Goal: Task Accomplishment & Management: Complete application form

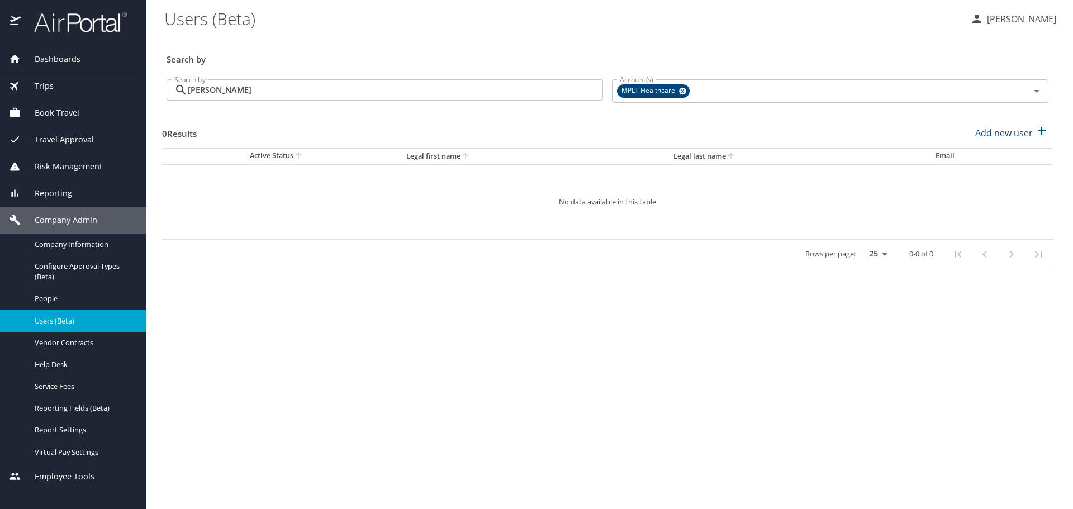
click at [72, 115] on span "Book Travel" at bounding box center [50, 113] width 59 height 12
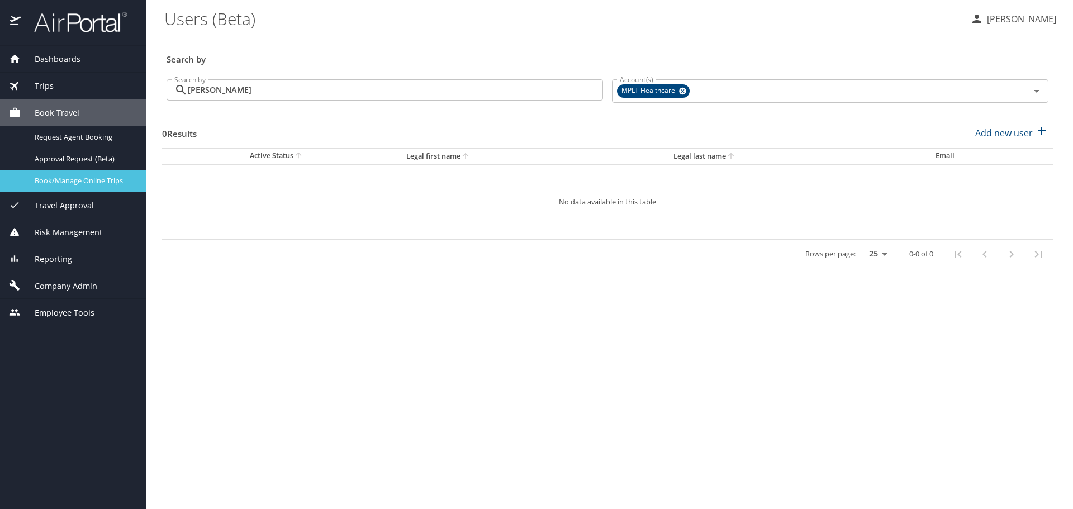
click at [81, 178] on span "Book/Manage Online Trips" at bounding box center [84, 180] width 98 height 11
click at [82, 170] on link "Book/Manage Online Trips" at bounding box center [73, 181] width 146 height 22
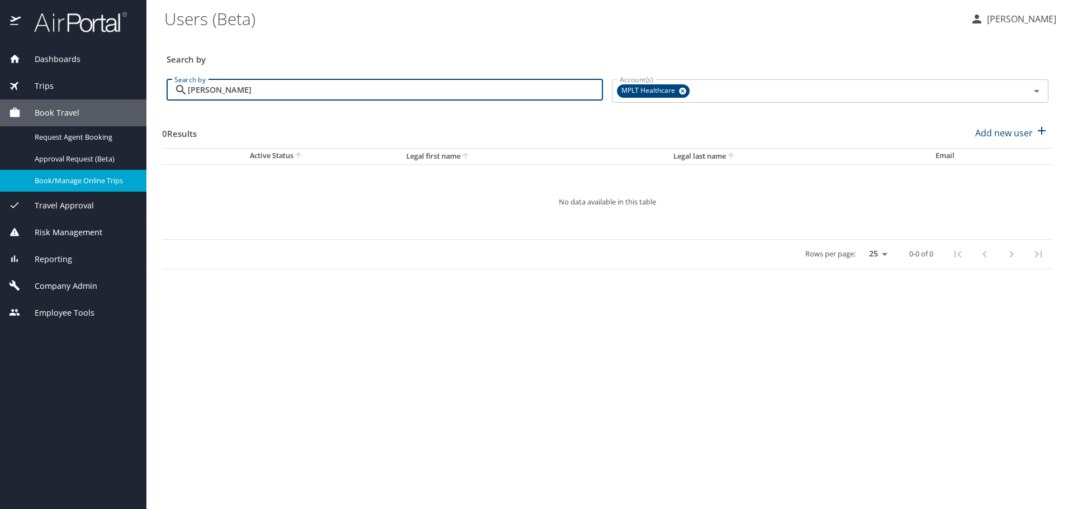
click at [236, 92] on input "torres" at bounding box center [395, 89] width 415 height 21
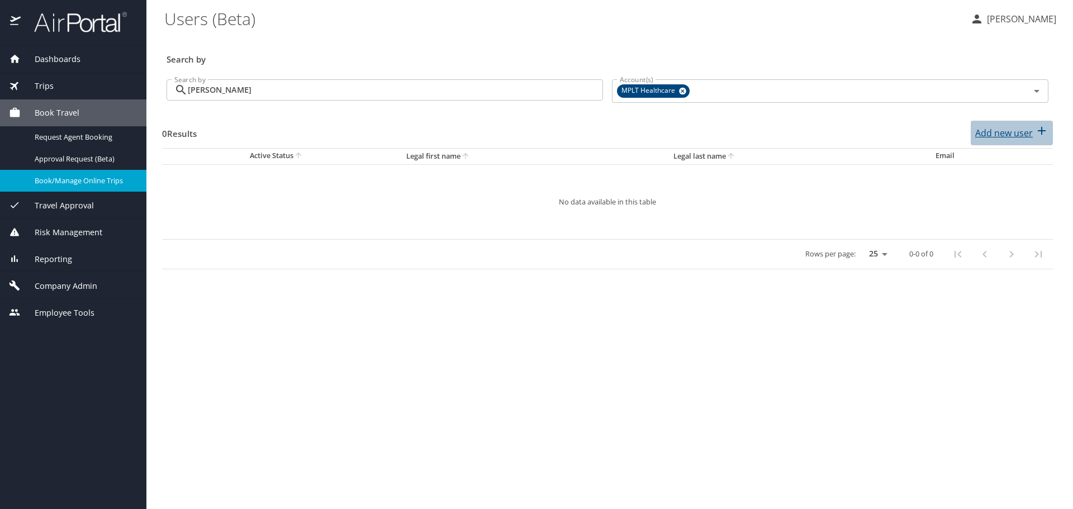
click at [1014, 131] on p "Add new user" at bounding box center [1004, 132] width 58 height 13
select select "US"
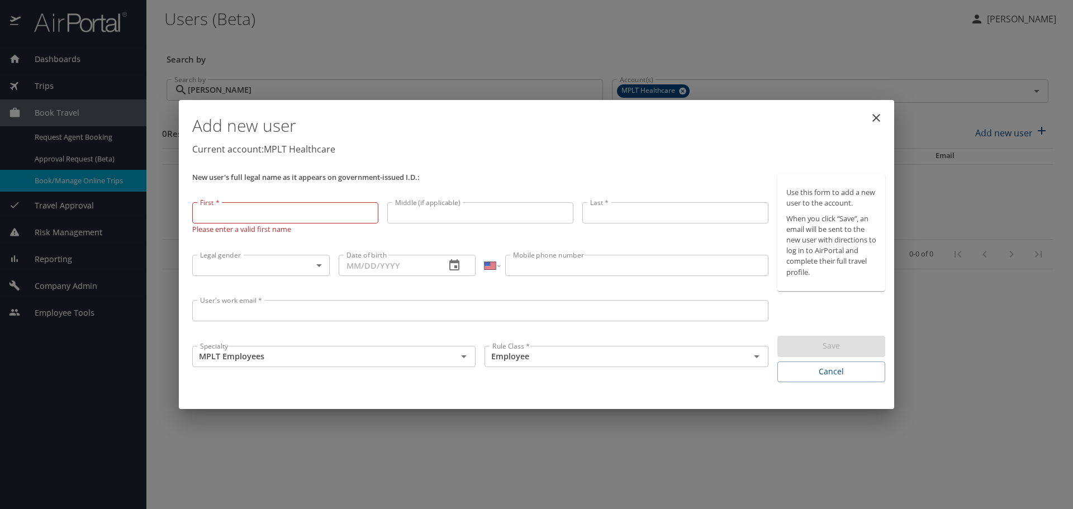
click at [211, 210] on input "First *" at bounding box center [285, 212] width 186 height 21
paste input "Jomari"
type input "Jomari"
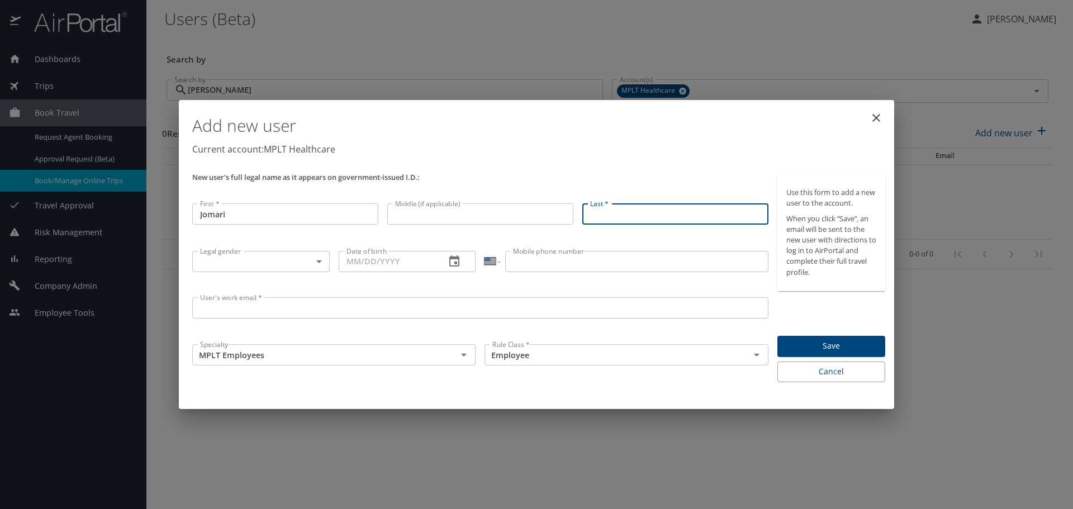
click at [621, 216] on input "Last *" at bounding box center [675, 213] width 186 height 21
paste input "Torres"
type input "Torres"
click at [461, 217] on input "Middle (if applicable)" at bounding box center [480, 213] width 186 height 21
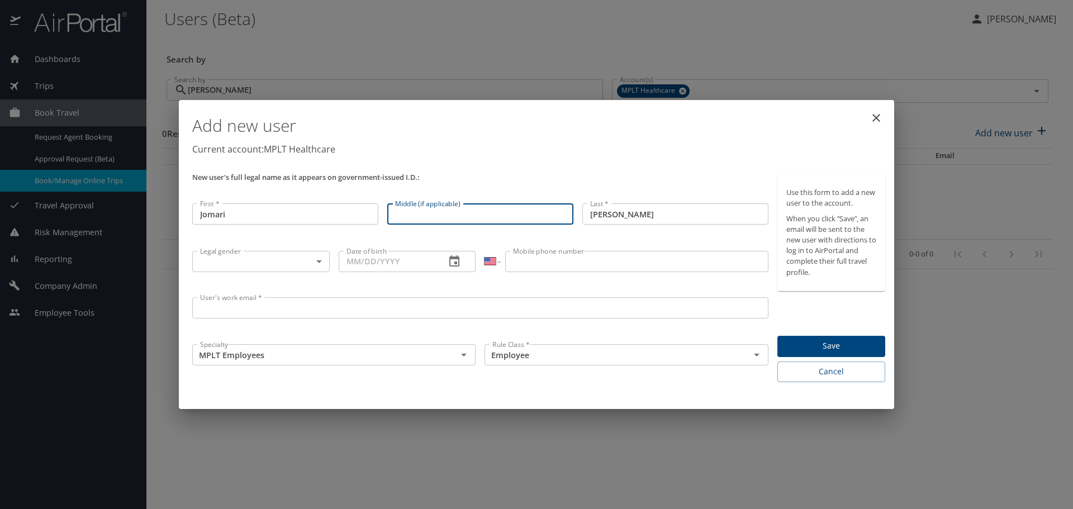
paste input "Sheila"
type input "Sheila"
click at [239, 258] on body "Dashboards AirPortal 360™ Manager My Travel Dashboard Trips Airtinerary® Lookup…" at bounding box center [536, 254] width 1073 height 509
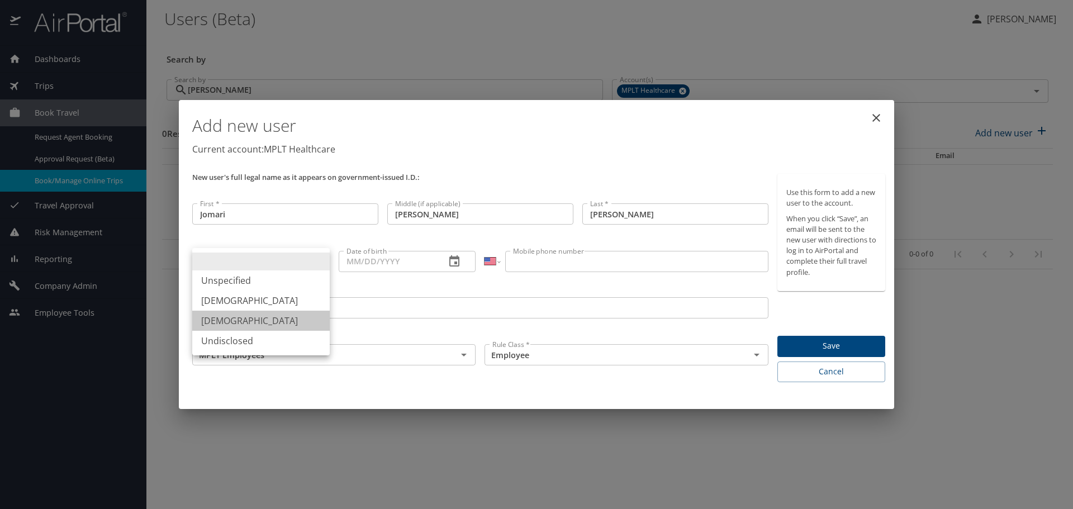
click at [219, 322] on li "Female" at bounding box center [260, 321] width 137 height 20
type input "Female"
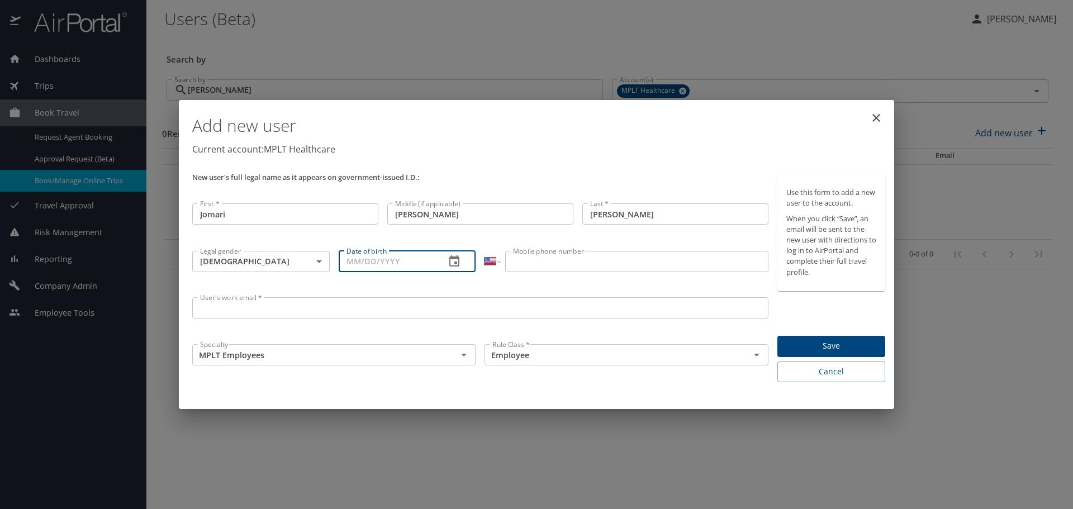
click at [364, 262] on input "Date of birth" at bounding box center [388, 261] width 98 height 21
paste input "09/22/1970"
type input "09/22/1970"
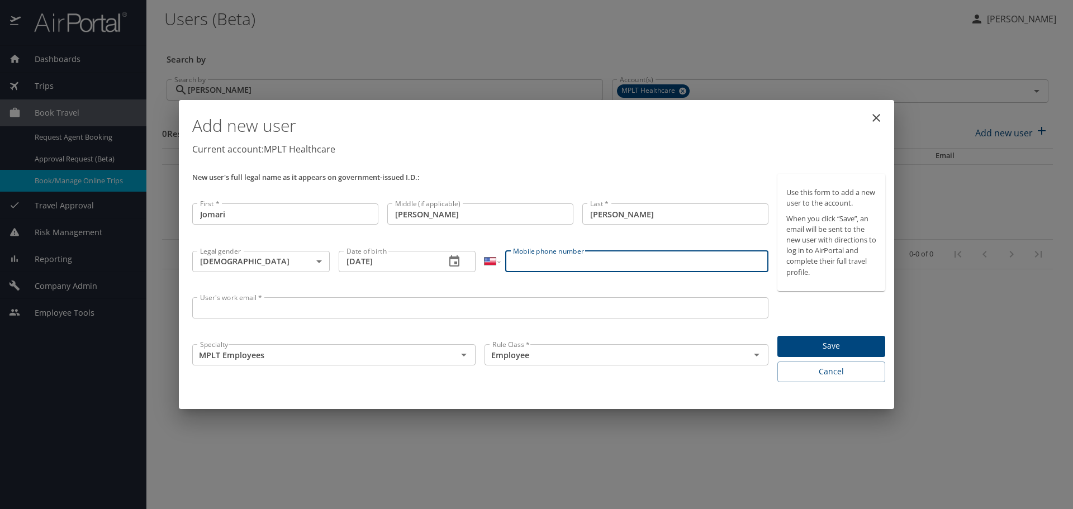
click at [542, 266] on input "Mobile phone number" at bounding box center [636, 261] width 263 height 21
paste input "(704) 223-1320"
type input "(704) 223-1320"
click at [396, 355] on input "MPLT Employees" at bounding box center [318, 355] width 244 height 15
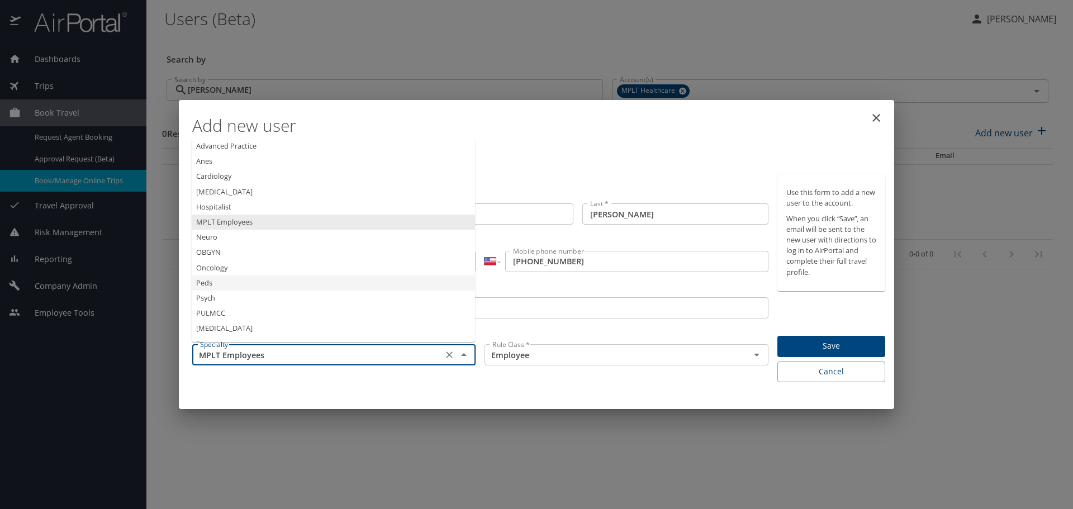
click at [265, 281] on li "Peds" at bounding box center [333, 283] width 283 height 15
type input "Peds"
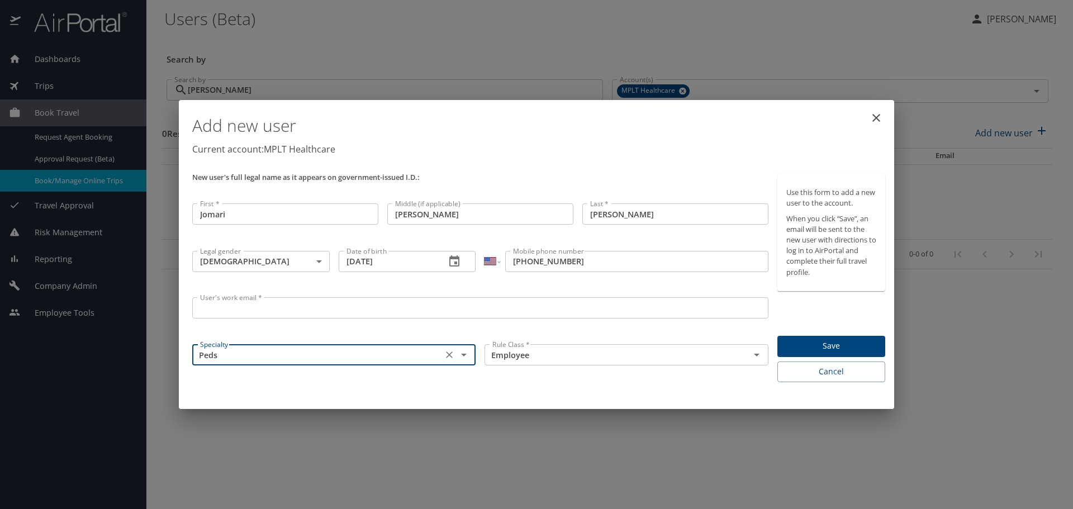
click at [235, 305] on input "User's work email *" at bounding box center [480, 307] width 576 height 21
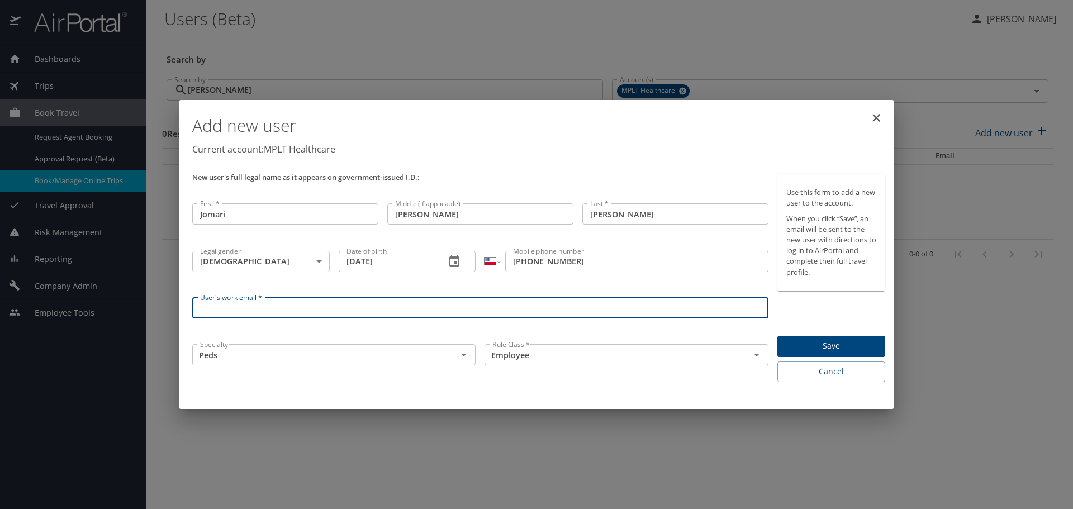
paste input "Jomaritorres@hotmail.com"
drag, startPoint x: 258, startPoint y: 308, endPoint x: 458, endPoint y: 320, distance: 201.0
click at [458, 320] on div "User's work email * Jomaritorres@hotmail.com User's work email *" at bounding box center [480, 316] width 585 height 47
type input "Jomaritorres@mplthealthcare.com"
click at [825, 345] on span "Save" at bounding box center [831, 346] width 90 height 14
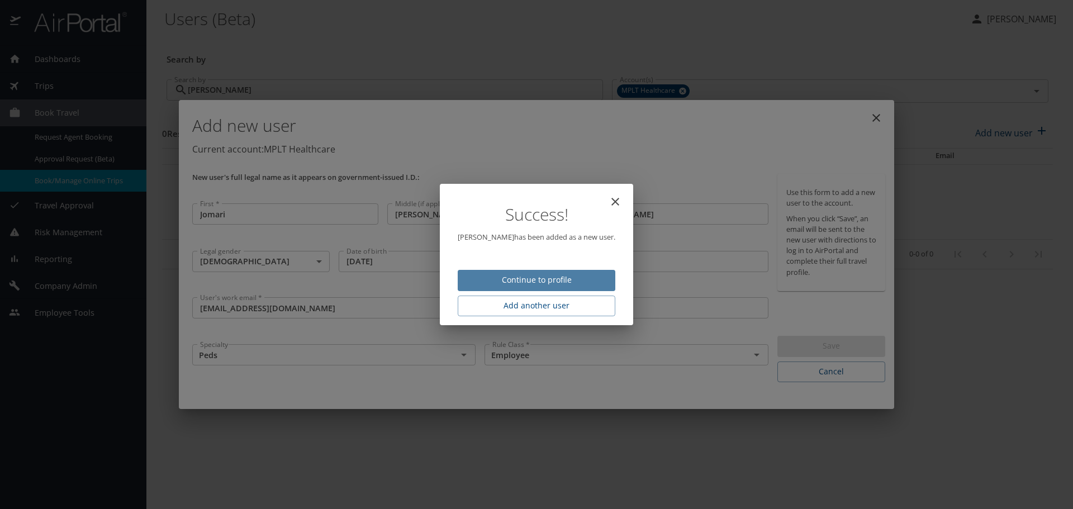
click at [542, 279] on span "Continue to profile" at bounding box center [537, 280] width 140 height 14
select select "US"
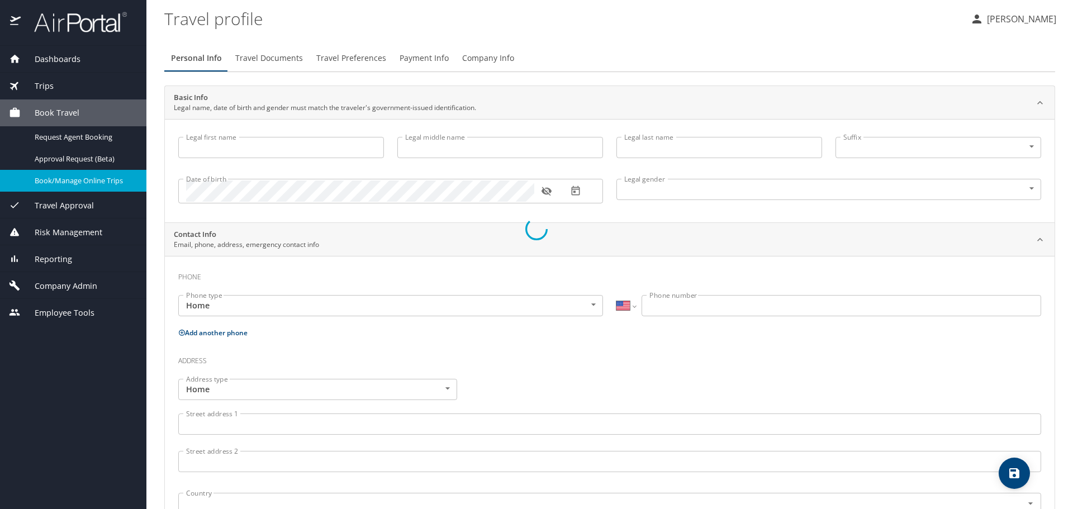
select select "US"
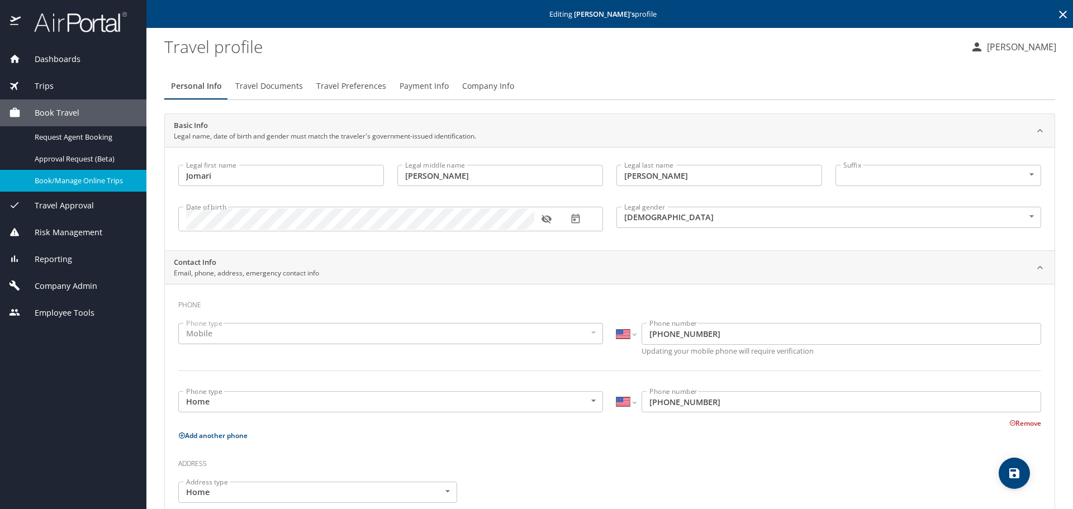
type input "Jomari"
type input "Sheila"
type input "Torres"
type input "Female"
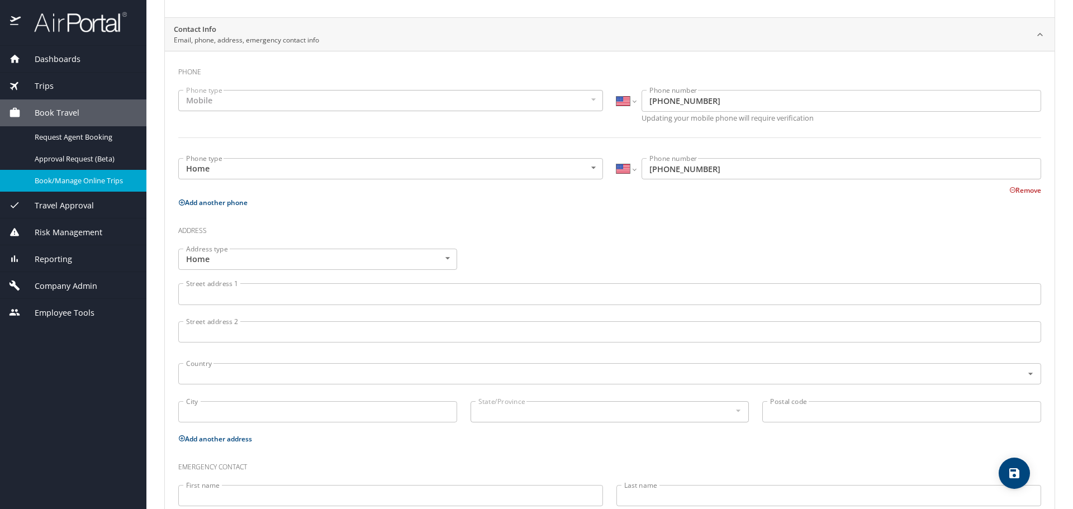
scroll to position [279, 0]
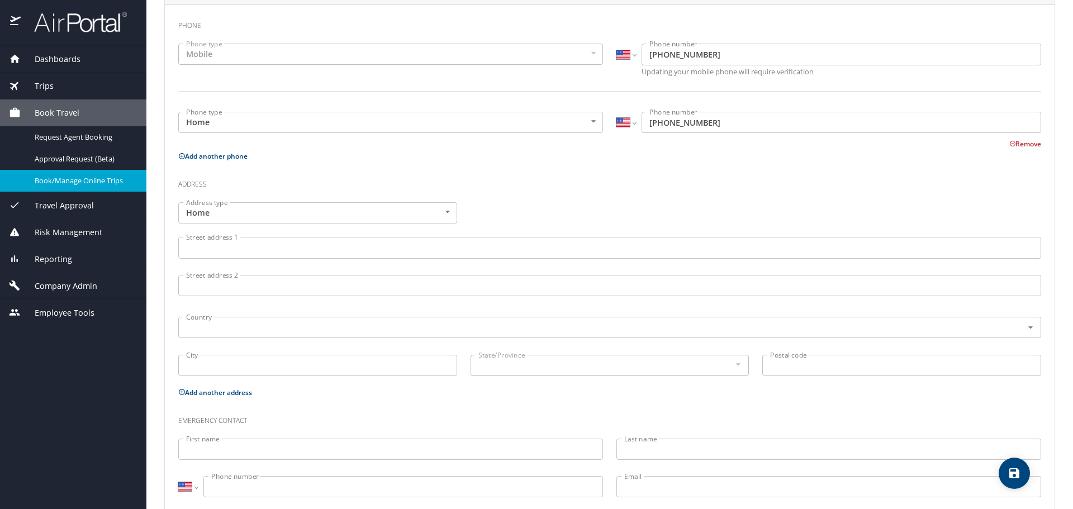
click at [210, 249] on input "Street address 1" at bounding box center [609, 247] width 863 height 21
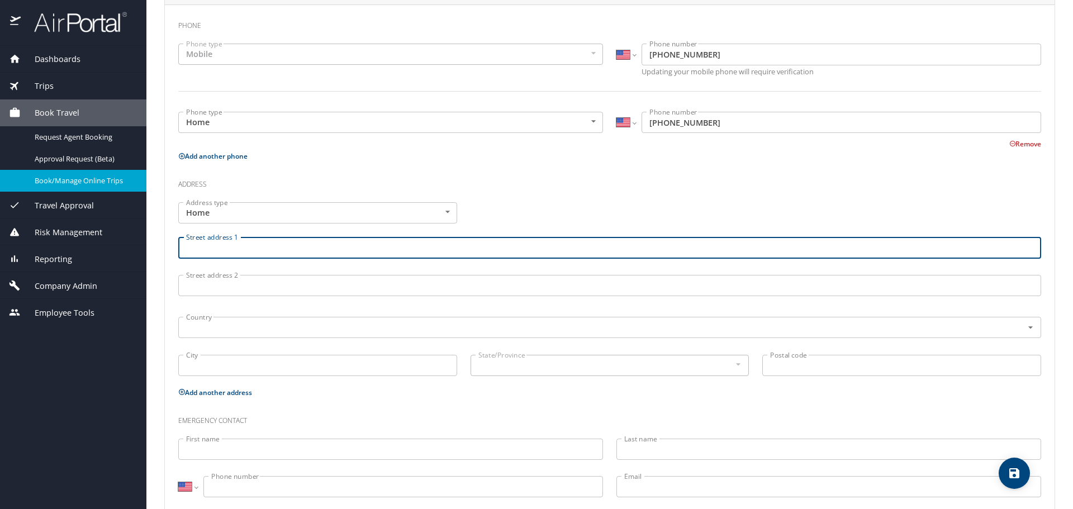
paste input "2951 watercrest Dr NW"
type input "2951 watercrest Dr NW"
click at [209, 327] on input "text" at bounding box center [593, 327] width 823 height 15
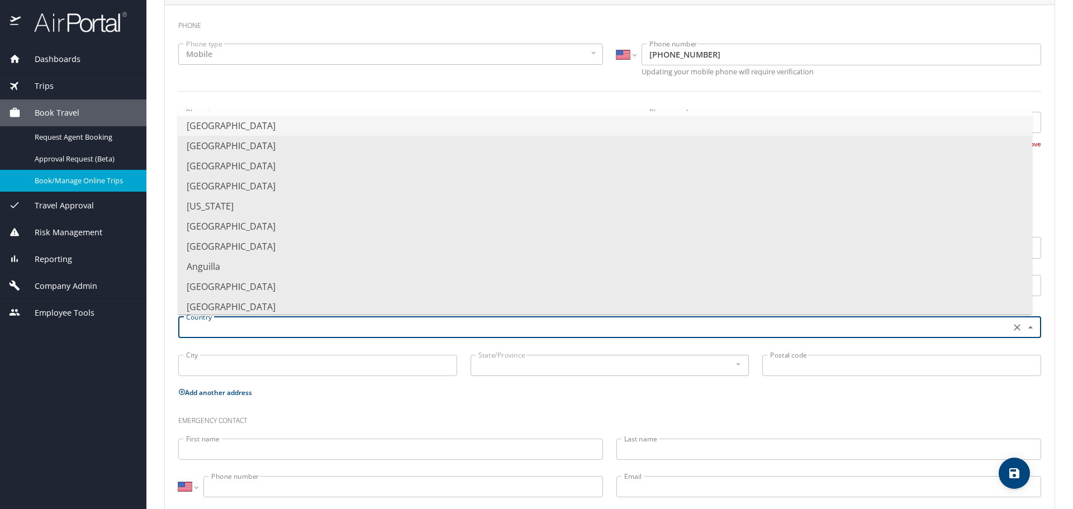
click at [217, 133] on li "United States of America" at bounding box center [605, 126] width 855 height 20
type input "United States of America"
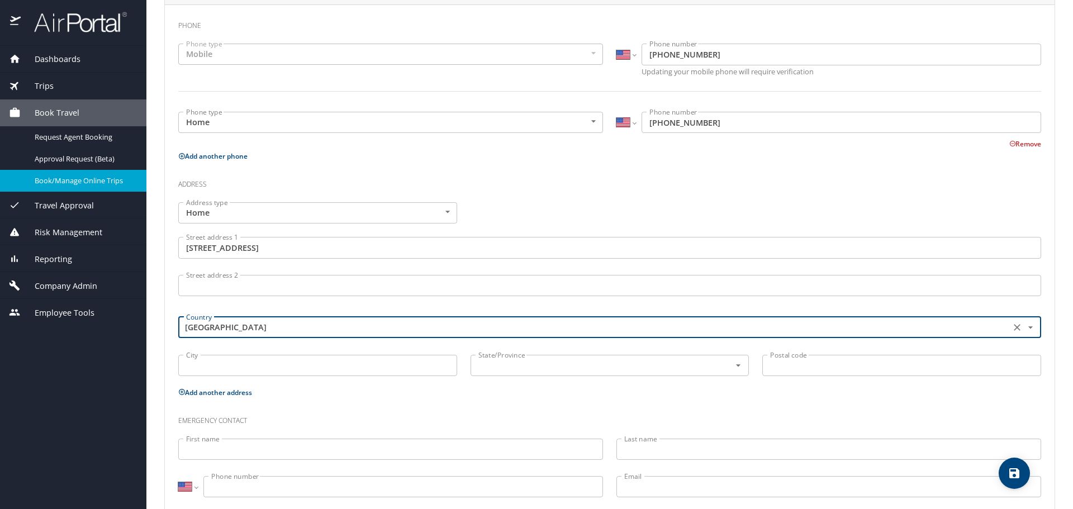
click at [309, 366] on input "City" at bounding box center [317, 365] width 279 height 21
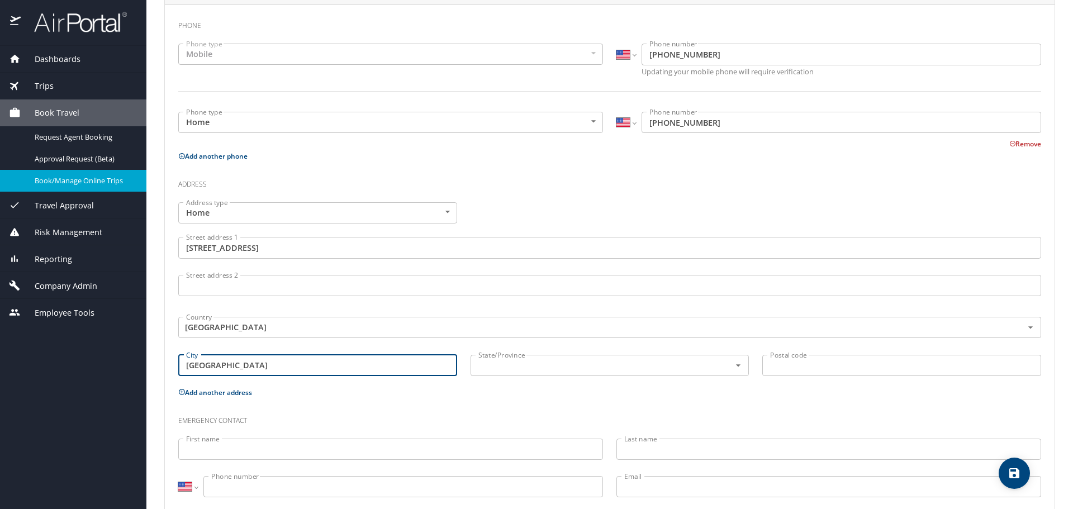
type input "Concord"
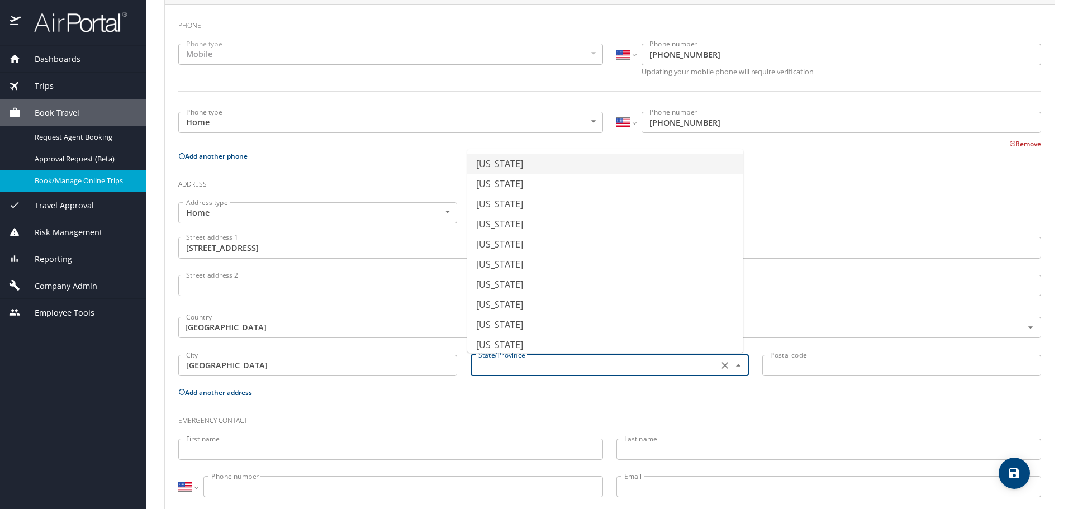
click at [573, 358] on input "text" at bounding box center [593, 365] width 239 height 15
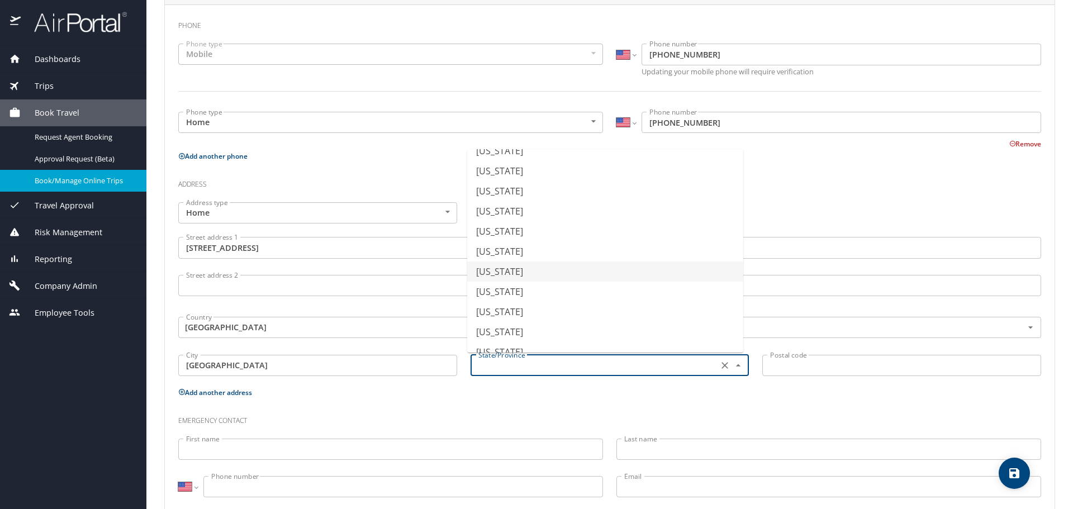
scroll to position [503, 0]
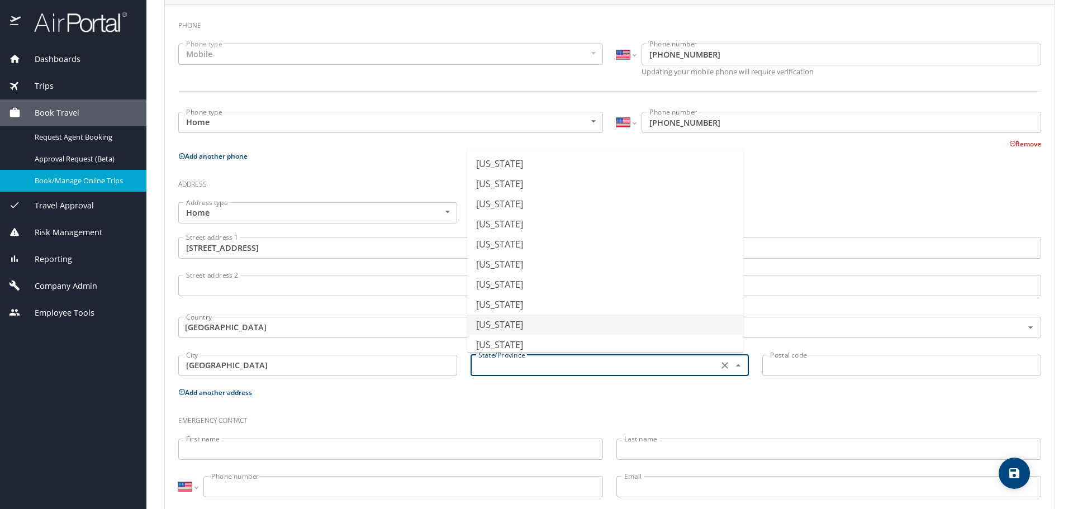
click at [523, 329] on li "North Carolina" at bounding box center [605, 325] width 276 height 20
type input "North Carolina"
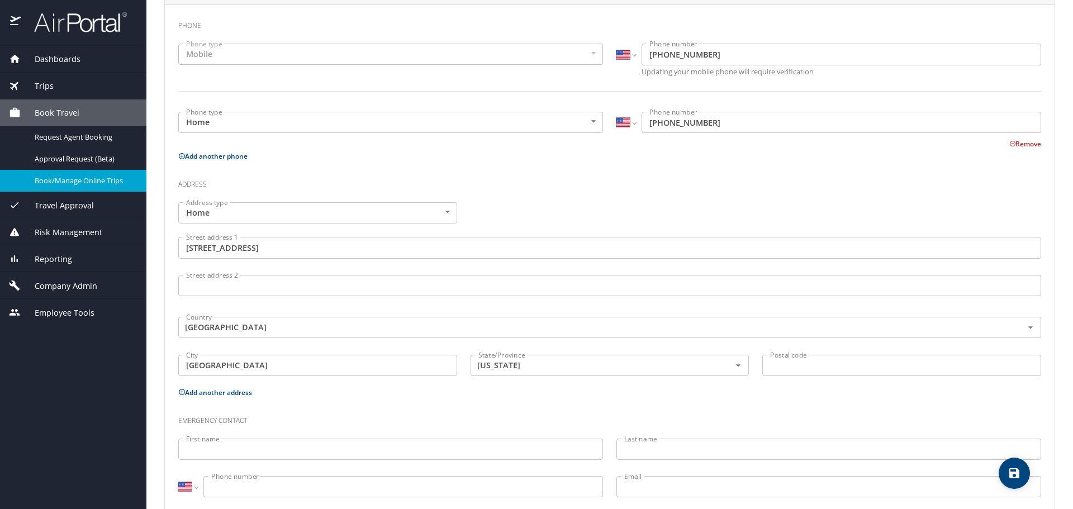
click at [878, 372] on input "Postal code" at bounding box center [901, 365] width 279 height 21
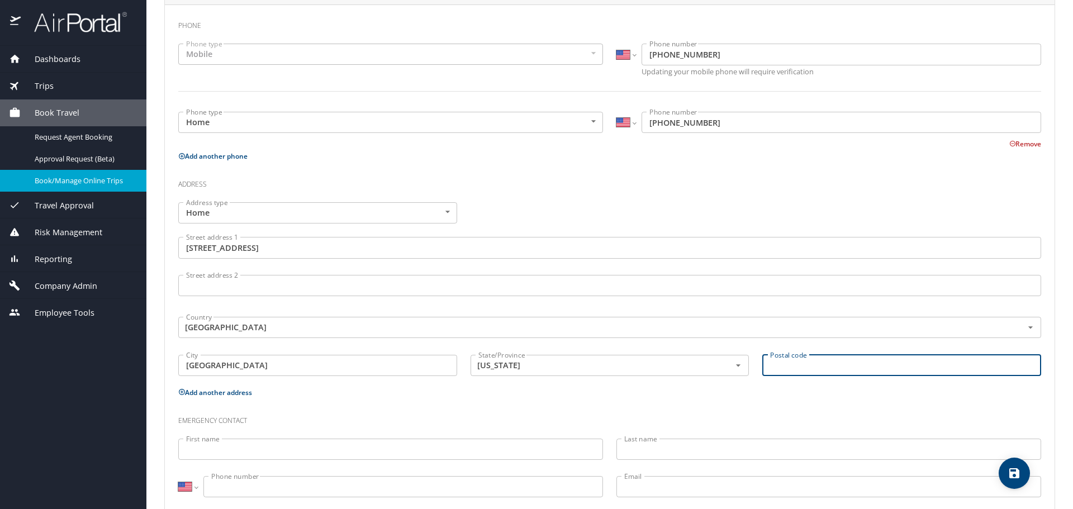
paste input "28027"
type input "28027"
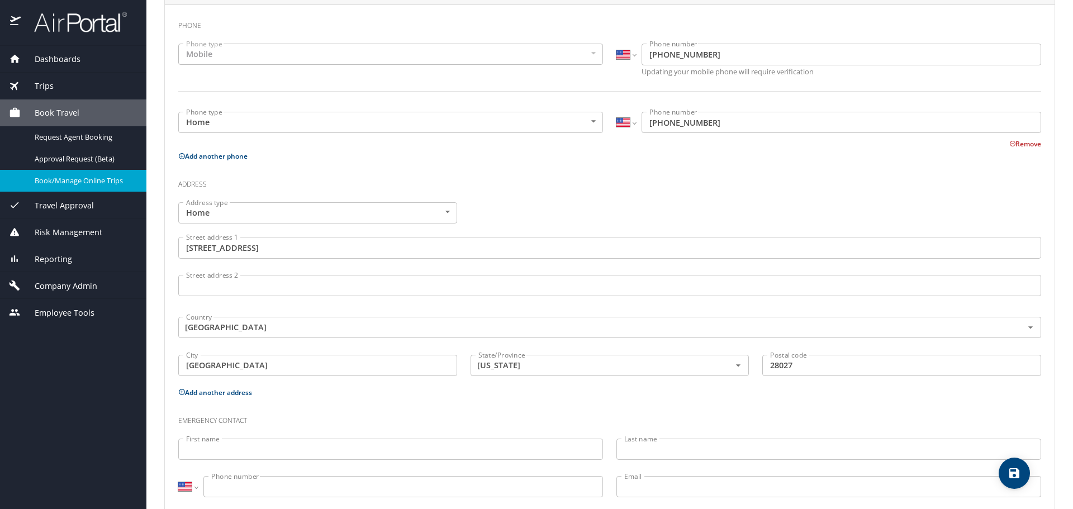
click at [716, 402] on div "Emergency contact" at bounding box center [610, 417] width 876 height 30
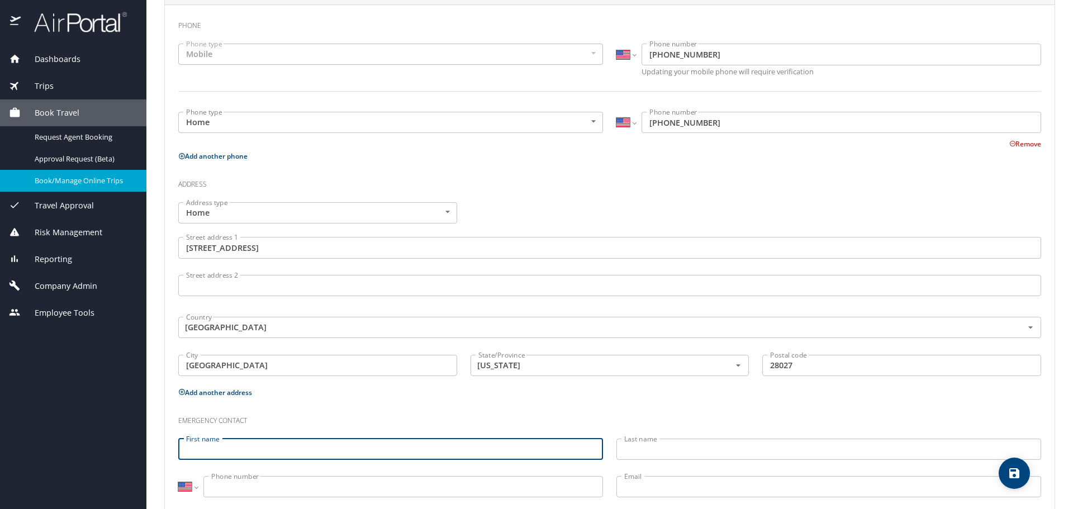
click at [279, 449] on input "First name" at bounding box center [390, 449] width 425 height 21
paste input "Debra Rhea"
drag, startPoint x: 230, startPoint y: 445, endPoint x: 286, endPoint y: 443, distance: 55.4
click at [285, 443] on input "Debra Rhea" at bounding box center [390, 449] width 425 height 21
type input "Debra"
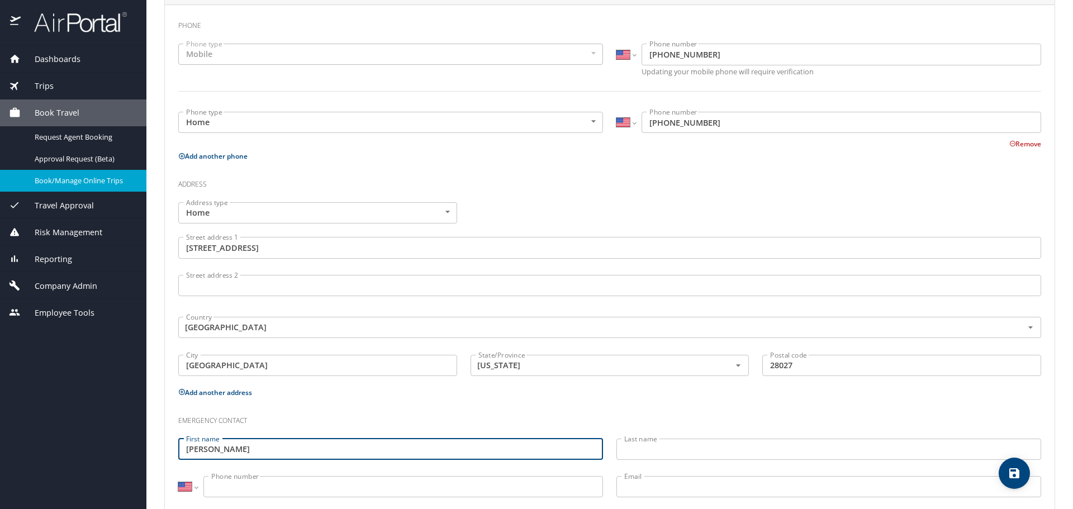
click at [629, 444] on input "Last name" at bounding box center [828, 449] width 425 height 21
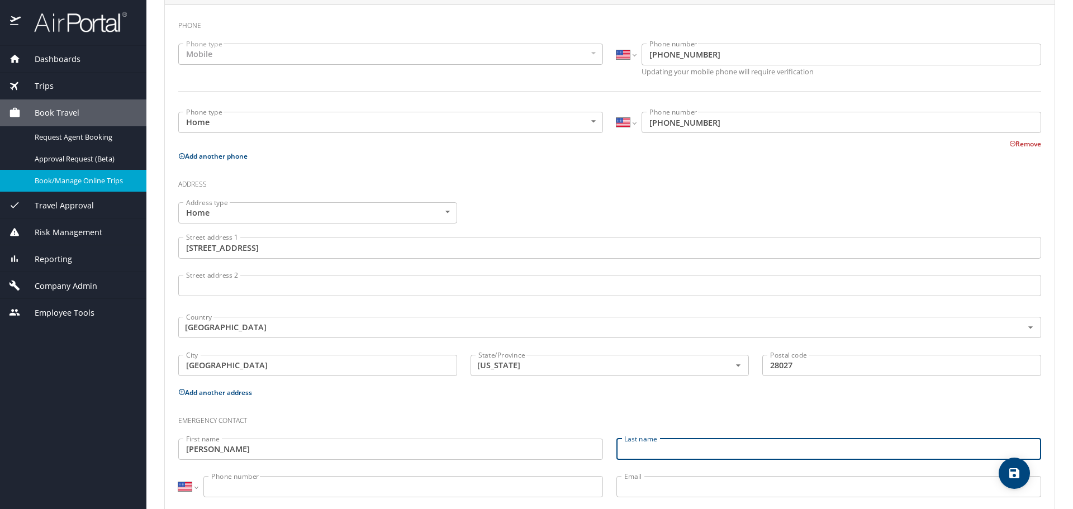
paste input "Rhea"
type input "Rhea"
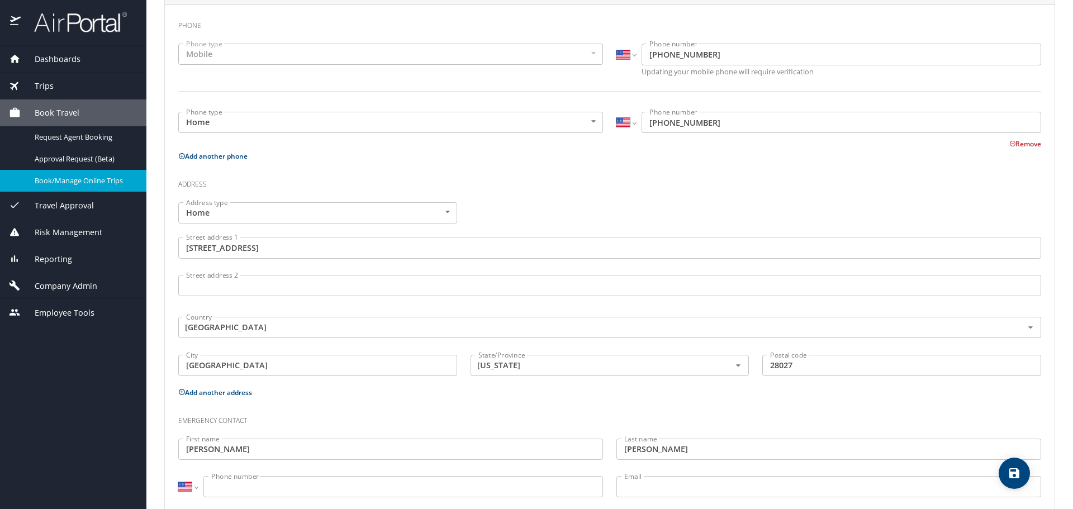
click at [372, 483] on input "Phone number" at bounding box center [403, 486] width 400 height 21
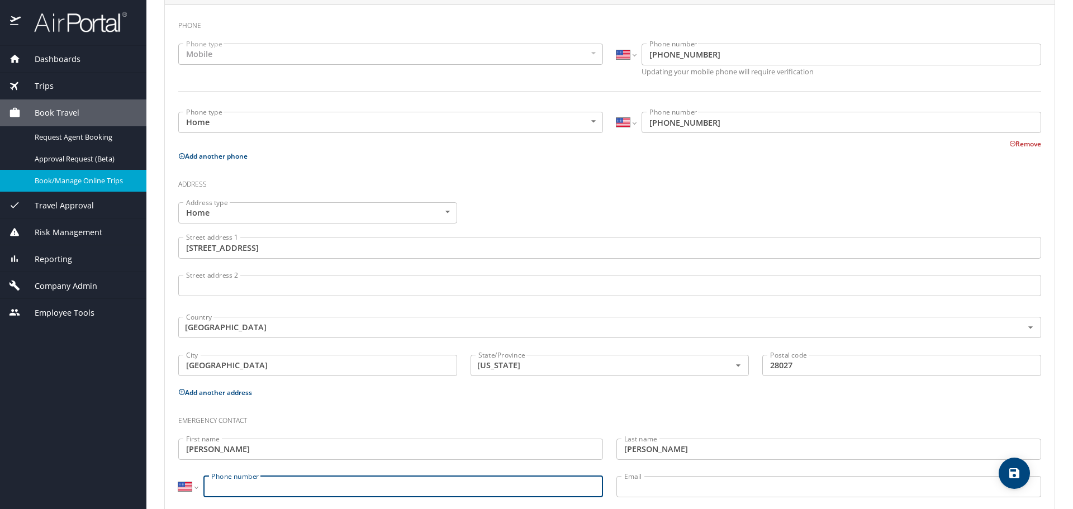
paste input "(912) 222-6364"
type input "(912) 222-6364"
click at [721, 485] on input "Email" at bounding box center [828, 486] width 425 height 21
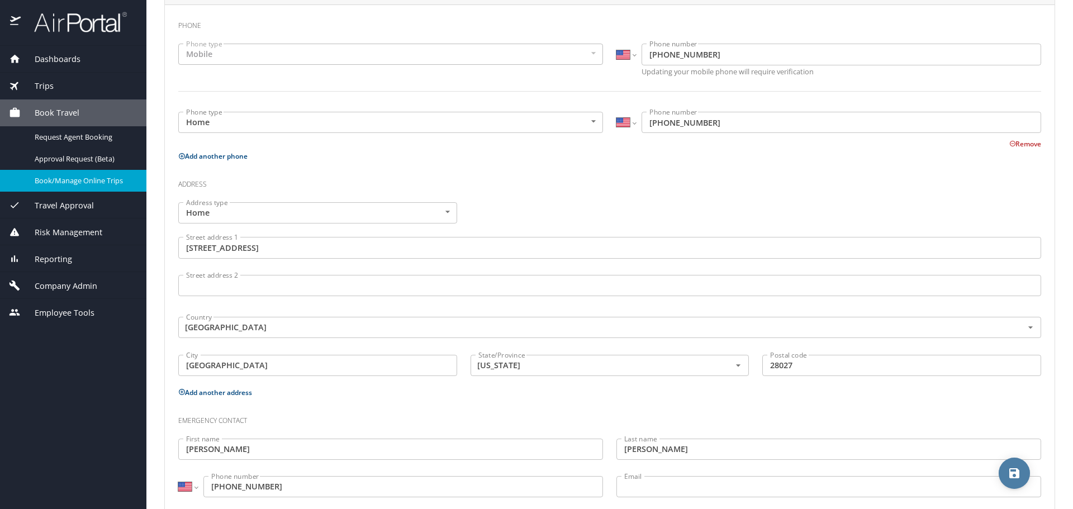
click at [1015, 468] on icon "save" at bounding box center [1014, 473] width 10 height 10
select select "US"
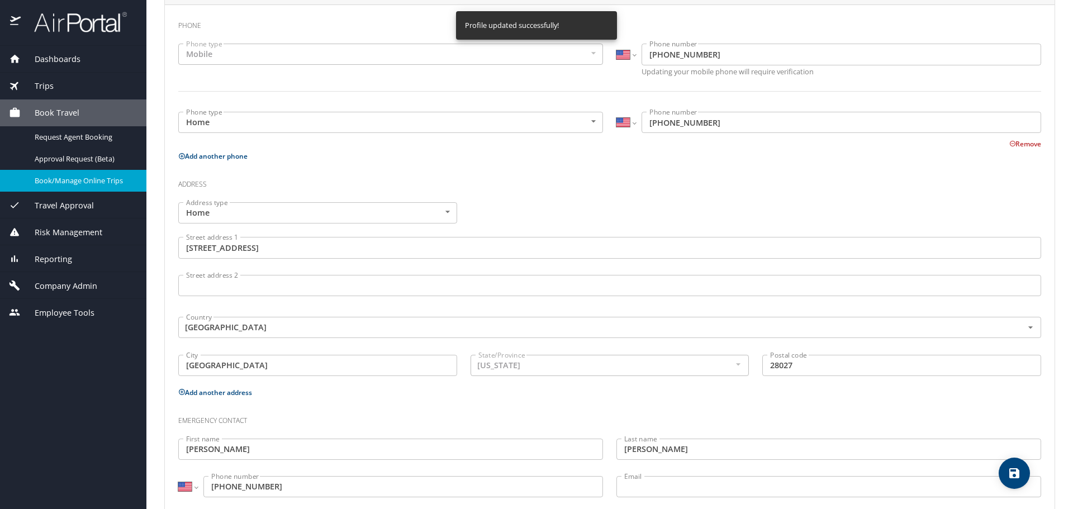
select select "US"
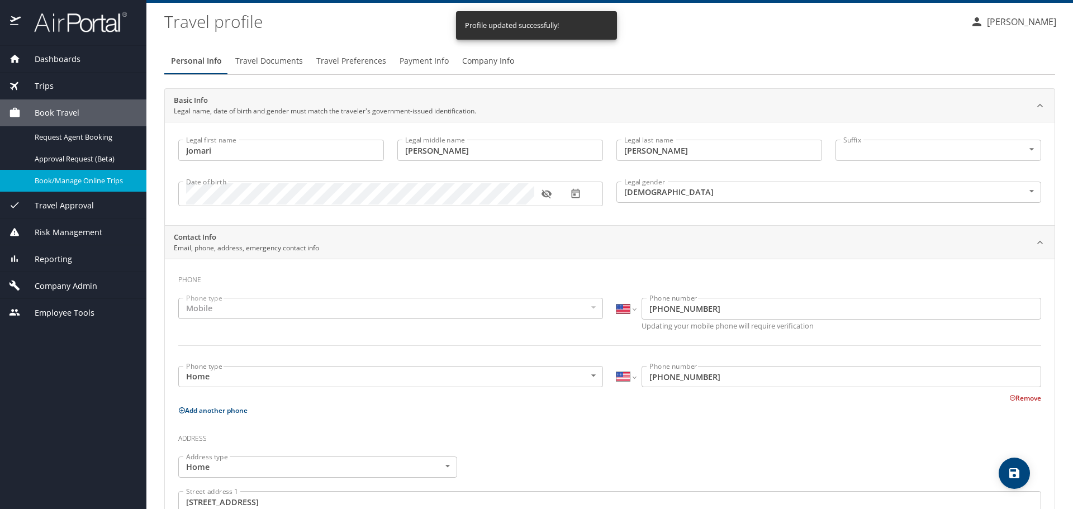
scroll to position [0, 0]
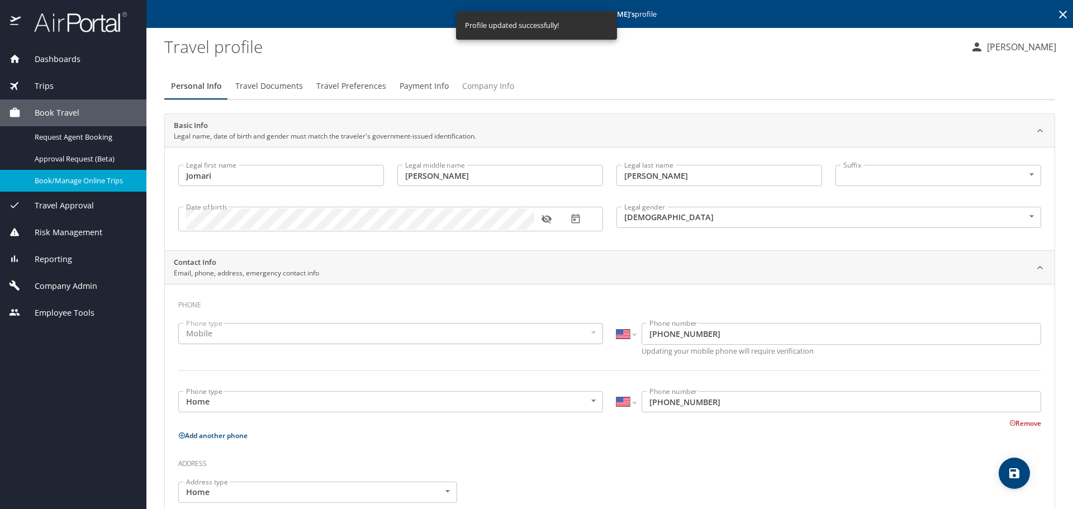
click at [499, 86] on span "Company Info" at bounding box center [488, 86] width 52 height 14
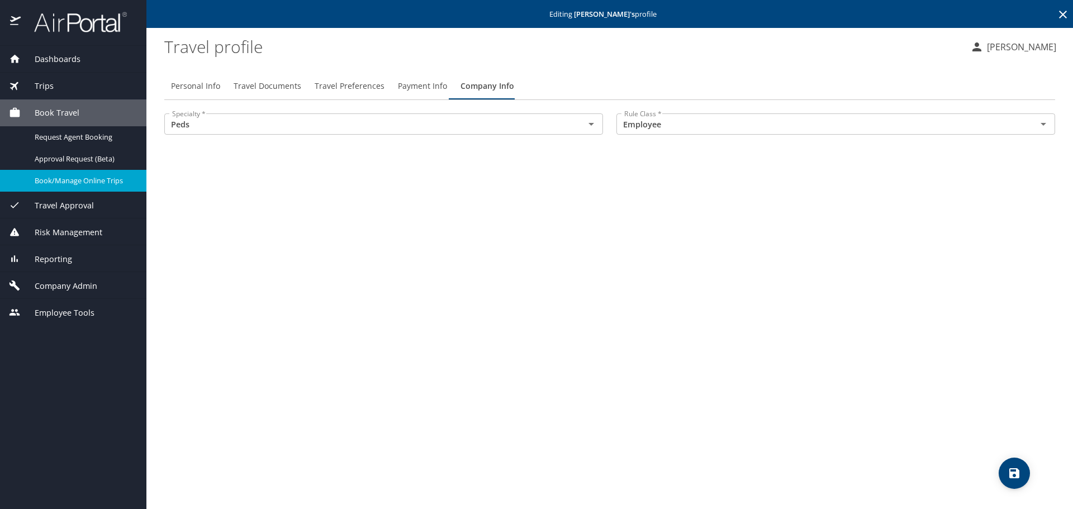
click at [335, 79] on span "Travel Preferences" at bounding box center [350, 86] width 70 height 14
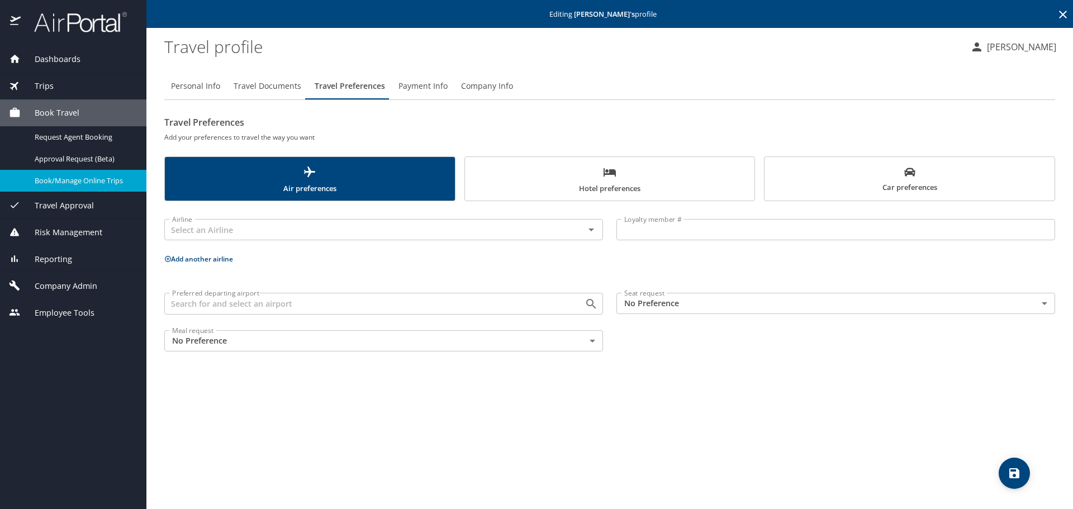
click at [494, 86] on span "Company Info" at bounding box center [487, 86] width 52 height 14
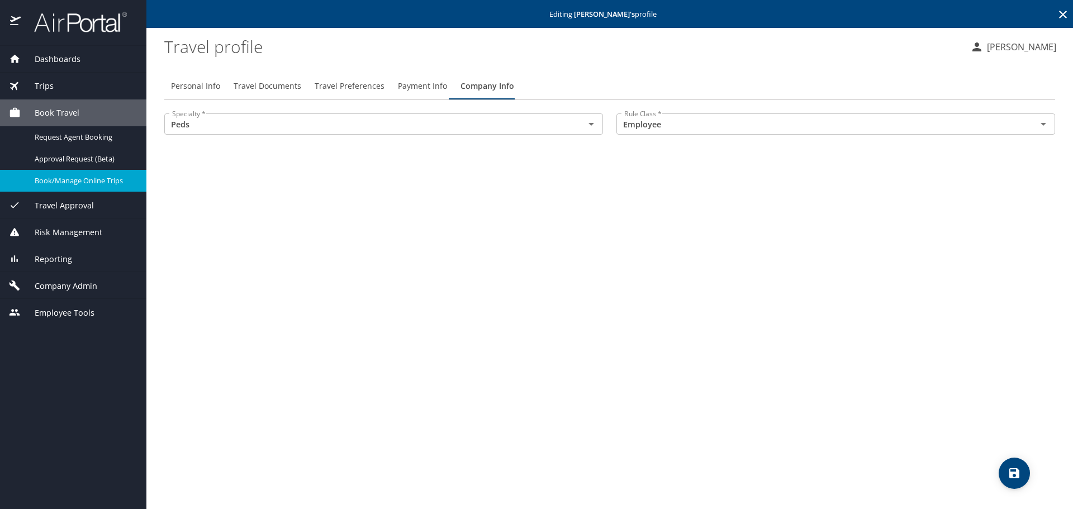
click at [181, 88] on span "Personal Info" at bounding box center [195, 86] width 49 height 14
select select "US"
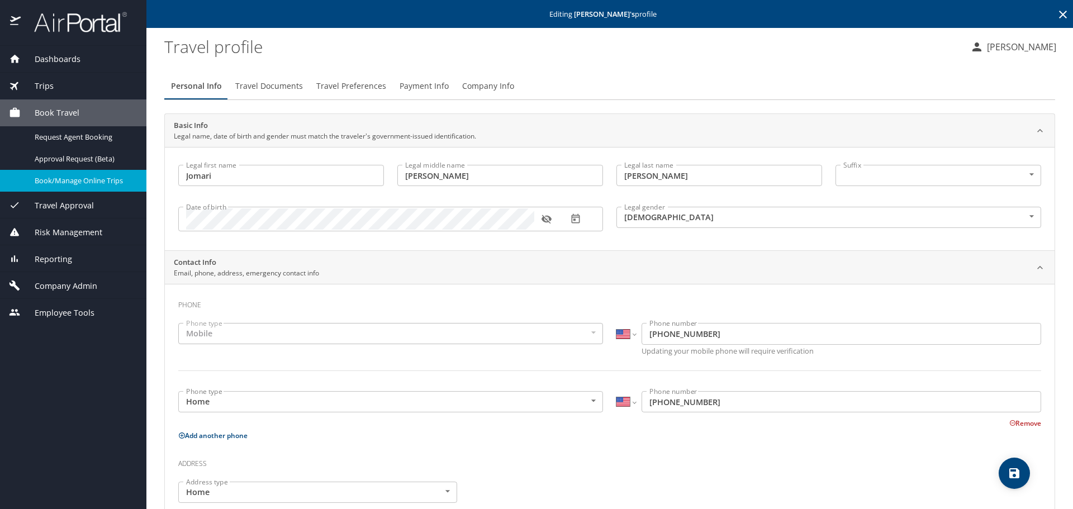
click at [1009, 465] on button "save" at bounding box center [1014, 473] width 31 height 31
select select "US"
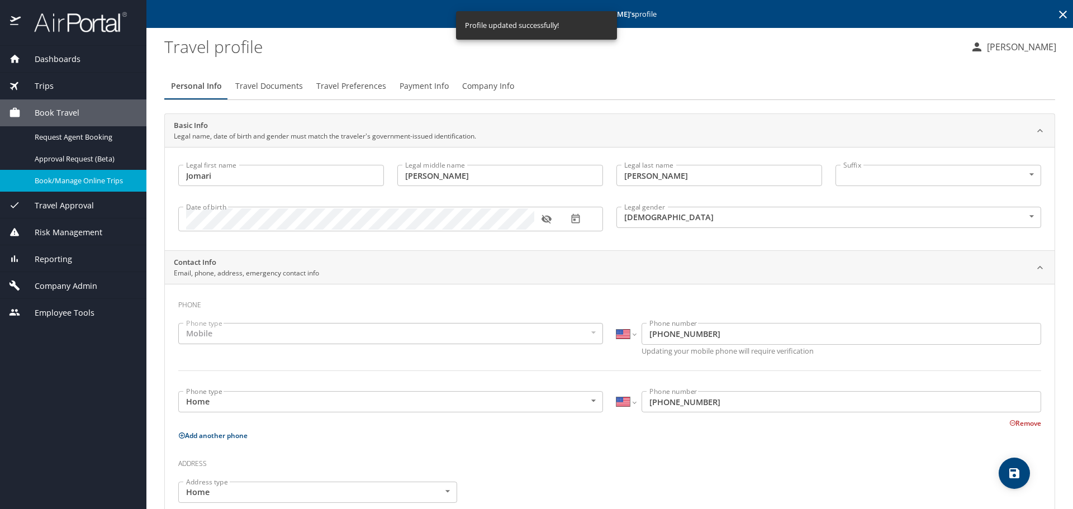
click at [658, 81] on div "Personal Info Travel Documents Travel Preferences Payment Info Company Info" at bounding box center [609, 86] width 891 height 27
click at [473, 88] on span "Company Info" at bounding box center [488, 86] width 52 height 14
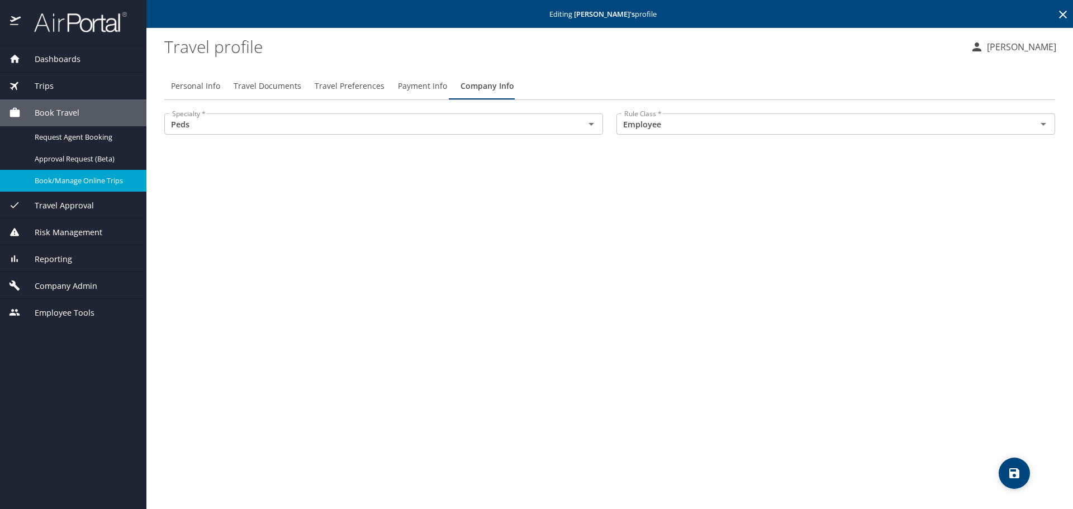
click at [27, 285] on span "Company Admin" at bounding box center [59, 286] width 77 height 12
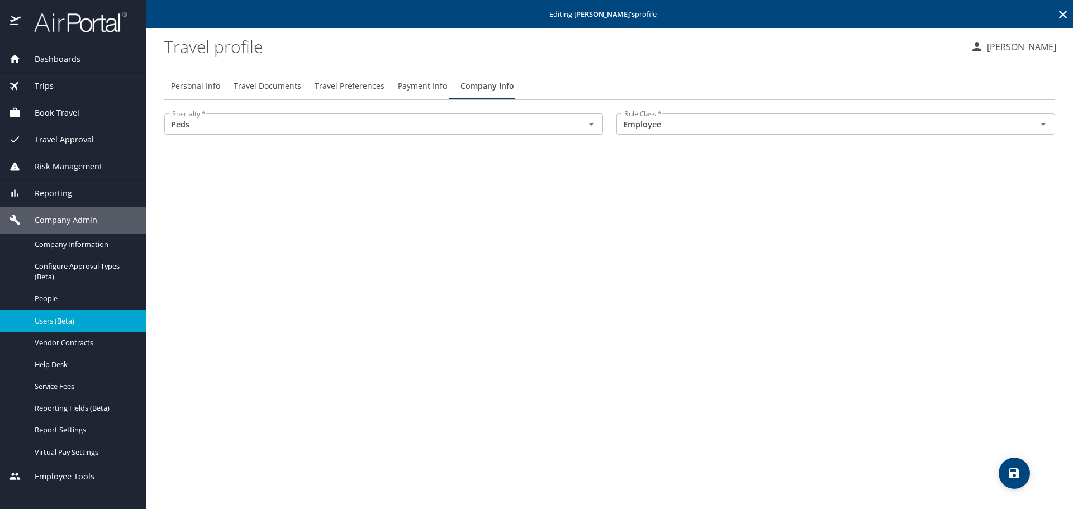
click at [39, 319] on span "Users (Beta)" at bounding box center [84, 321] width 98 height 11
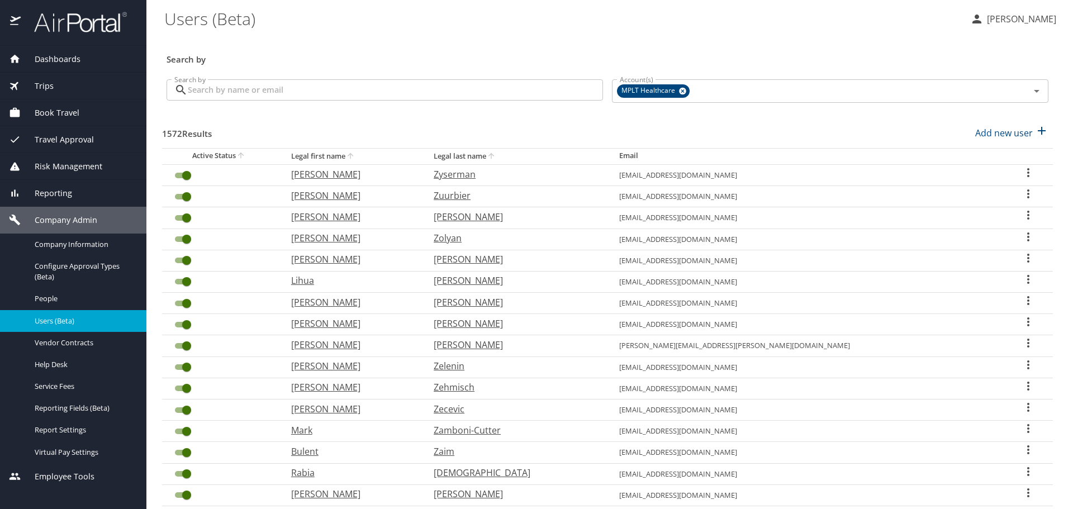
click at [237, 91] on input "Search by" at bounding box center [395, 89] width 415 height 21
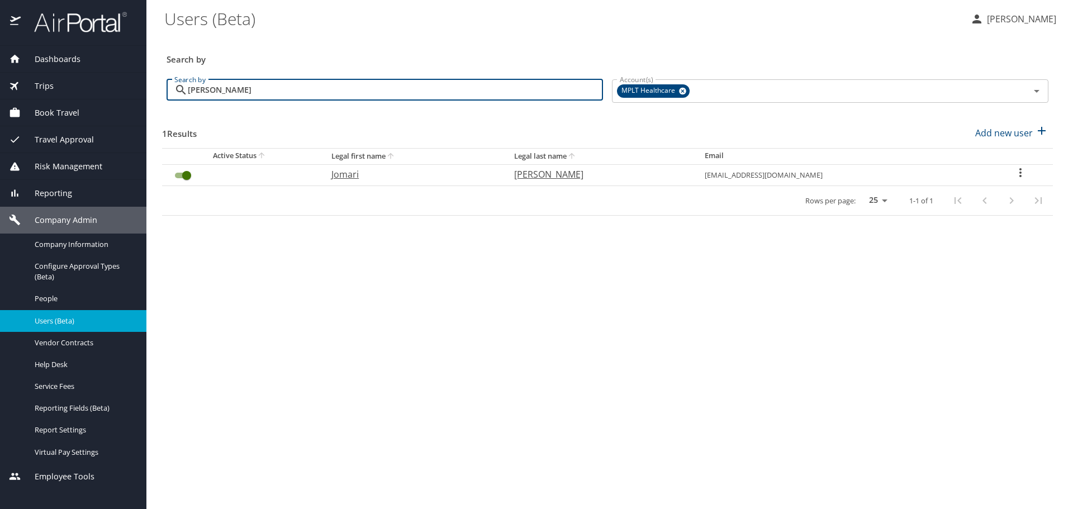
type input "torres"
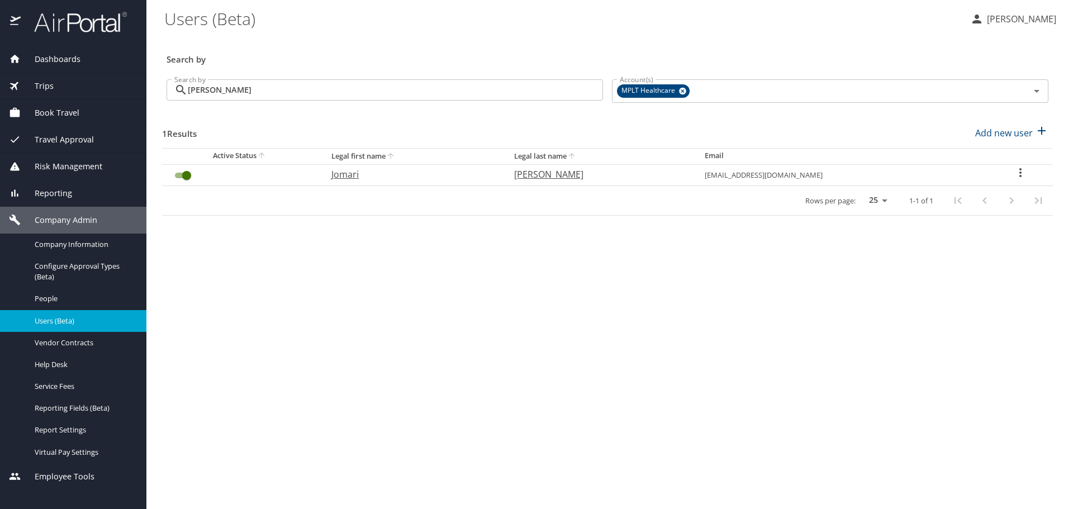
click at [361, 175] on p "Jomari" at bounding box center [411, 174] width 160 height 13
select select "US"
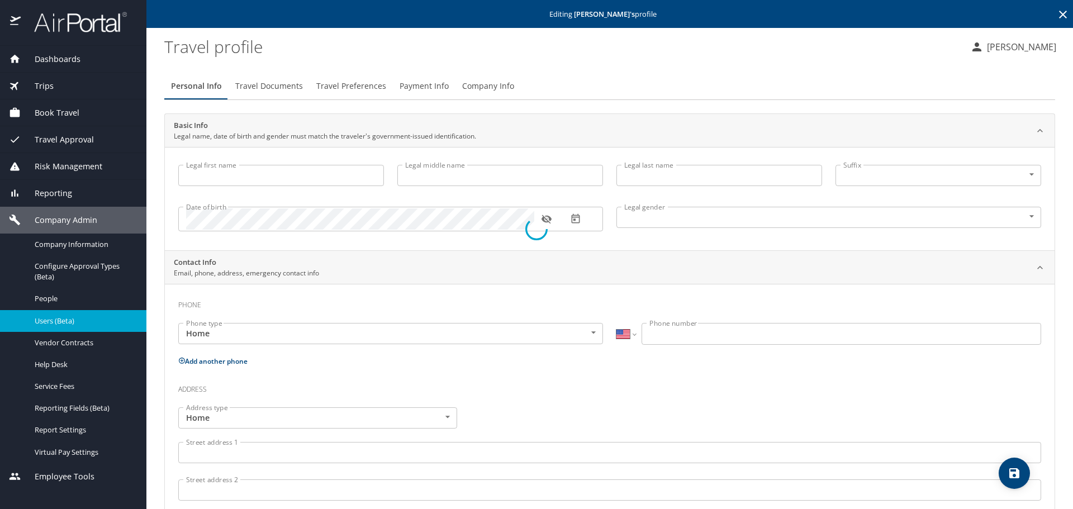
type input "Jomari"
type input "Sheila"
type input "Torres"
type input "Female"
type input "Debra"
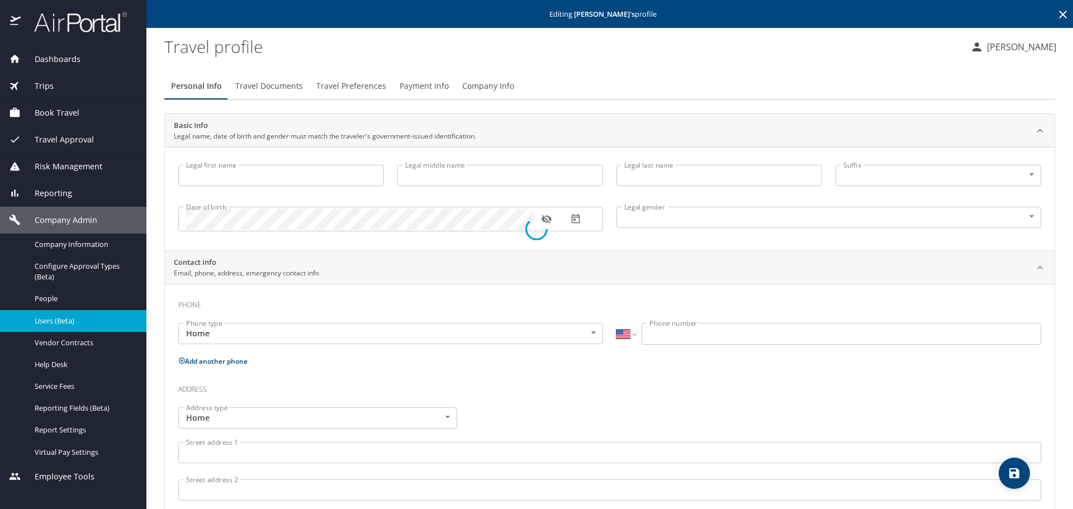
type input "Rhea"
type input "(912) 222-6364"
select select "US"
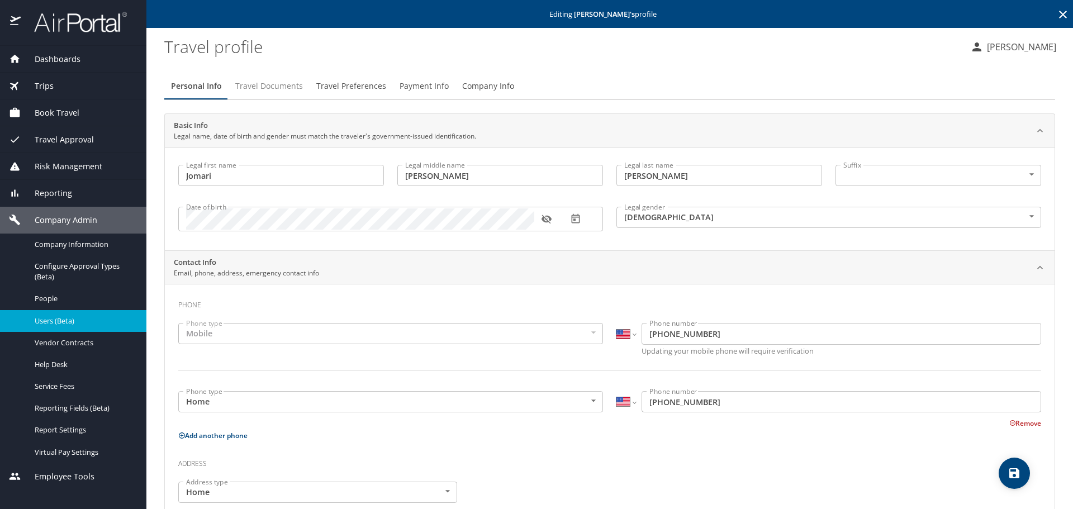
click at [273, 83] on span "Travel Documents" at bounding box center [269, 86] width 68 height 14
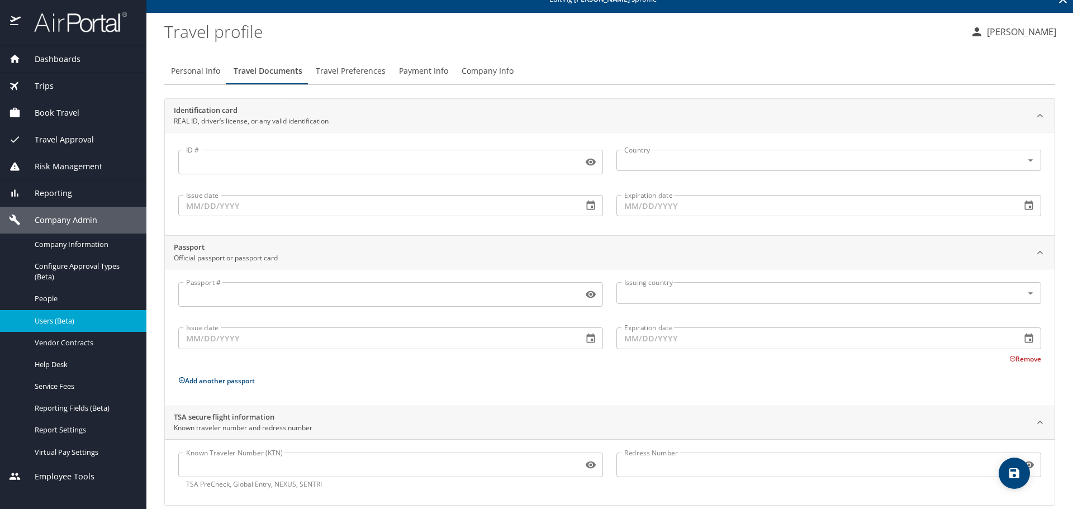
scroll to position [30, 0]
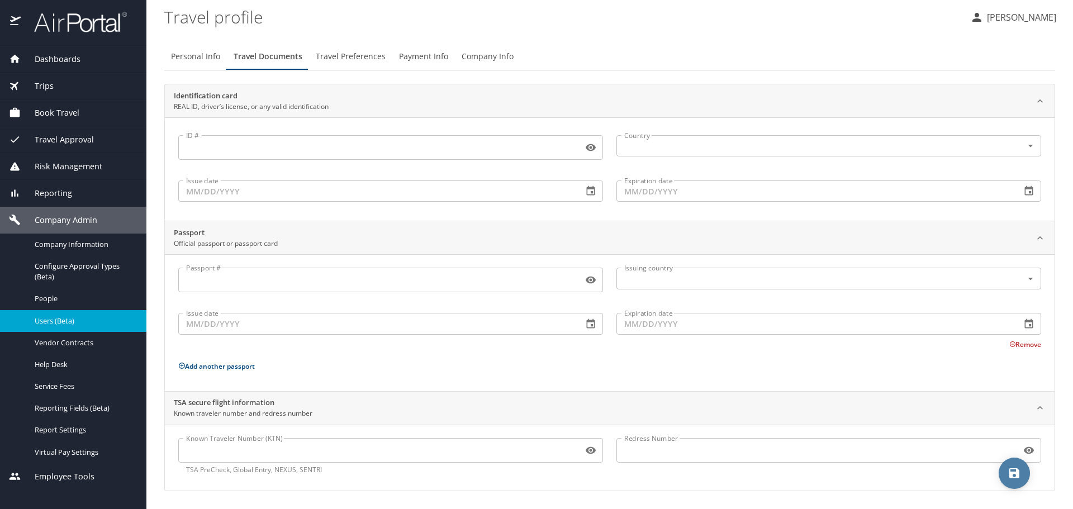
click at [1022, 476] on span "save" at bounding box center [1014, 473] width 31 height 13
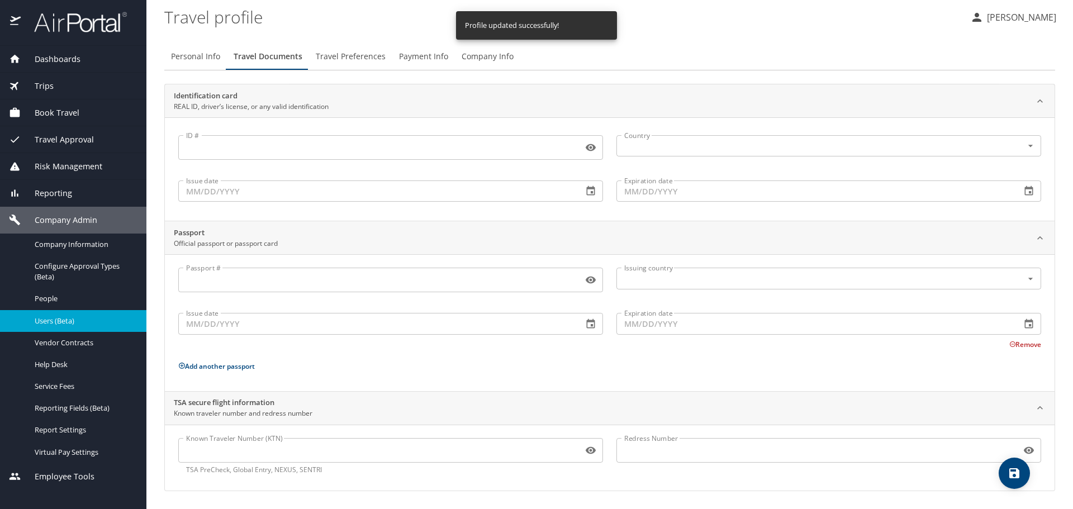
click at [346, 55] on span "Travel Preferences" at bounding box center [351, 57] width 70 height 14
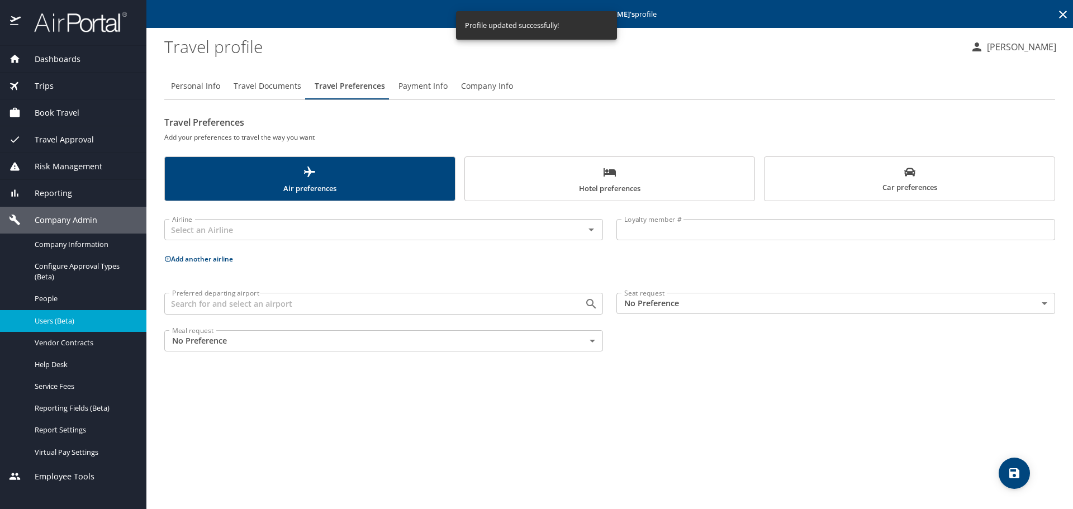
scroll to position [0, 0]
click at [427, 91] on span "Payment Info" at bounding box center [422, 86] width 49 height 14
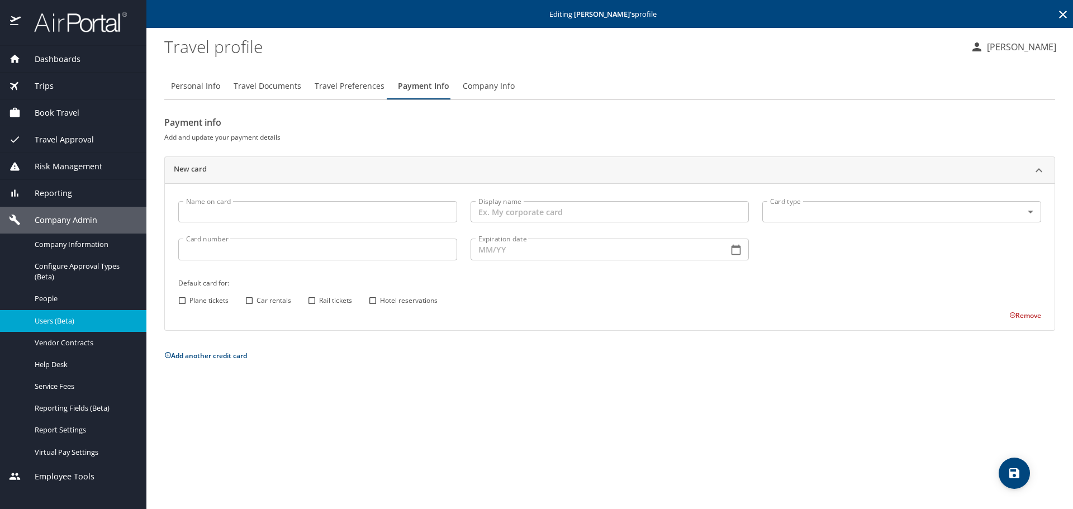
click at [481, 85] on span "Company Info" at bounding box center [489, 86] width 52 height 14
